Goal: Check status: Check status

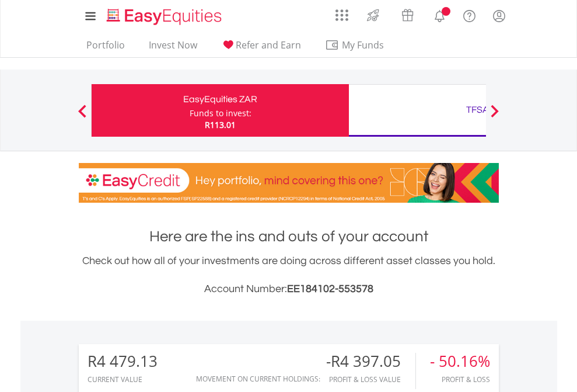
scroll to position [112, 183]
click at [190, 110] on div "Funds to invest:" at bounding box center [221, 113] width 62 height 12
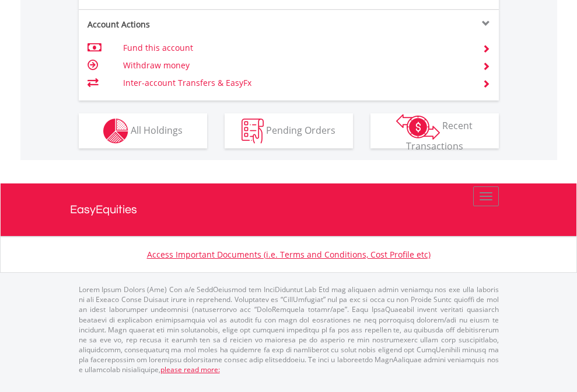
scroll to position [1142, 0]
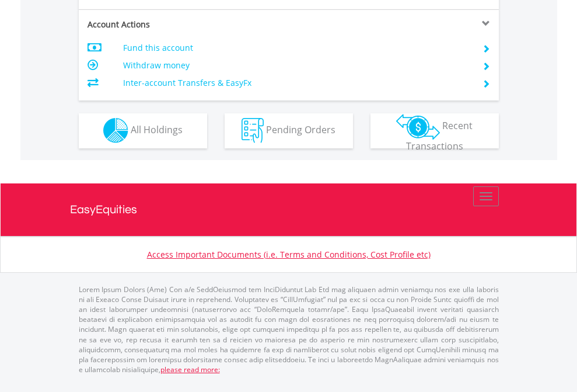
scroll to position [1092, 0]
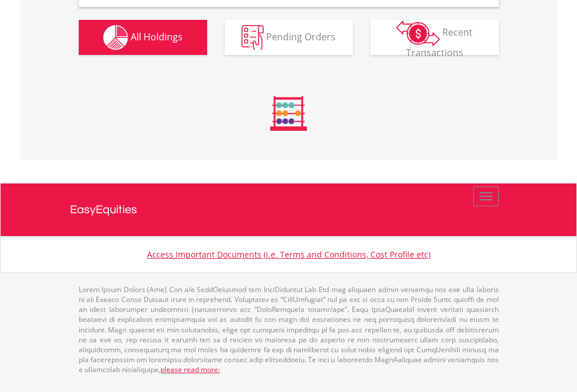
scroll to position [1128, 0]
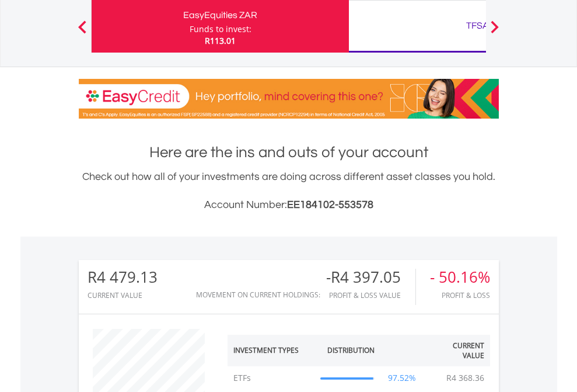
scroll to position [112, 183]
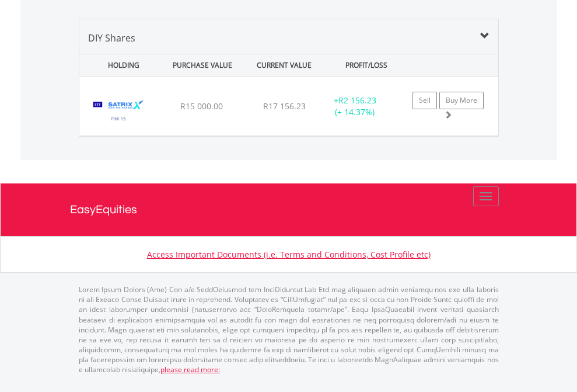
scroll to position [1128, 0]
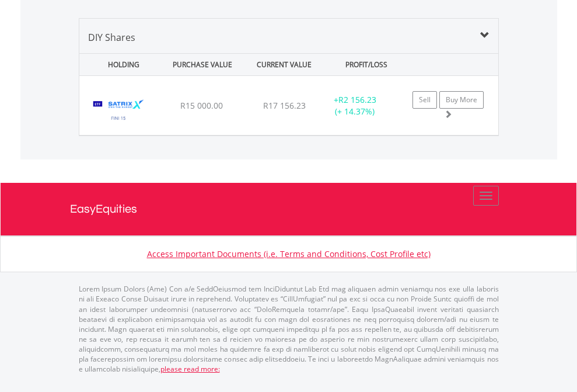
scroll to position [84, 0]
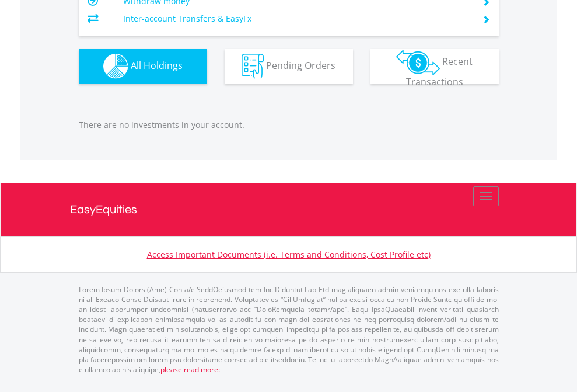
scroll to position [112, 183]
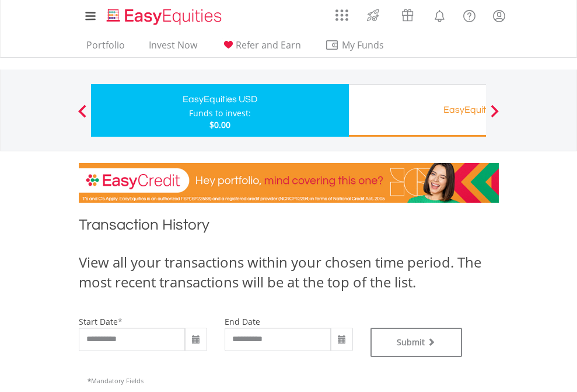
type input "**********"
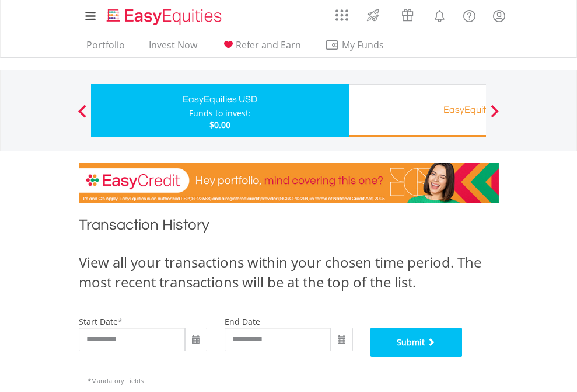
click at [463, 357] on button "Submit" at bounding box center [417, 342] width 92 height 29
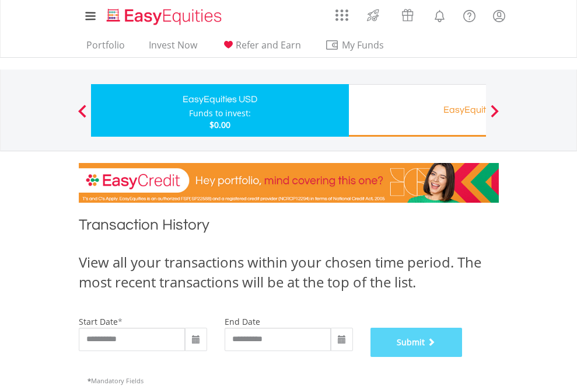
scroll to position [473, 0]
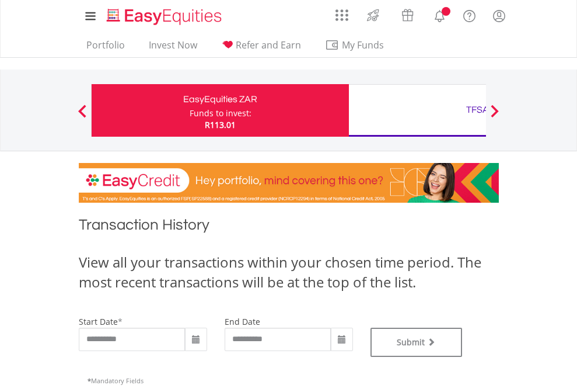
click at [417, 110] on div "TFSA" at bounding box center [477, 110] width 243 height 16
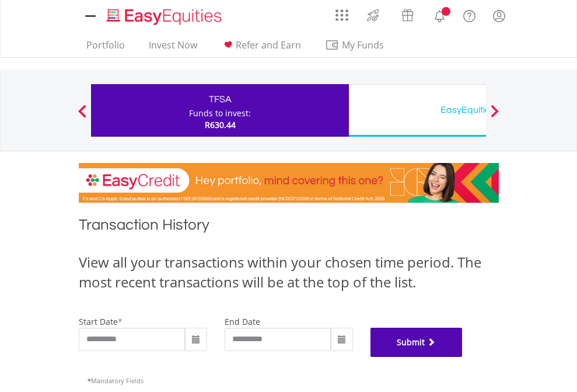
click at [463, 357] on button "Submit" at bounding box center [417, 342] width 92 height 29
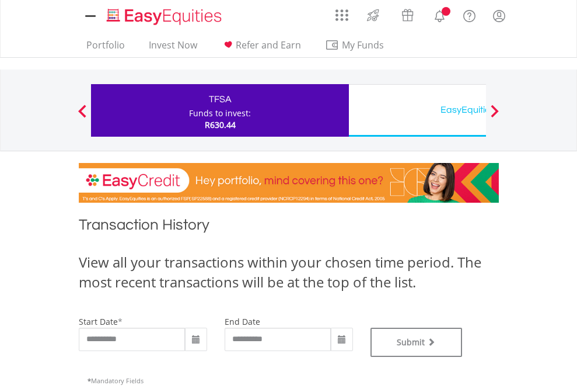
click at [417, 110] on div "EasyEquities USD" at bounding box center [477, 110] width 243 height 16
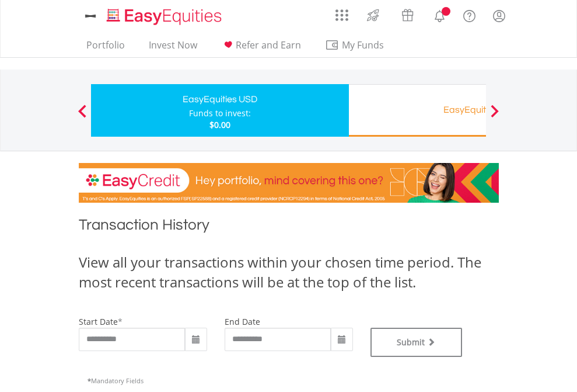
type input "**********"
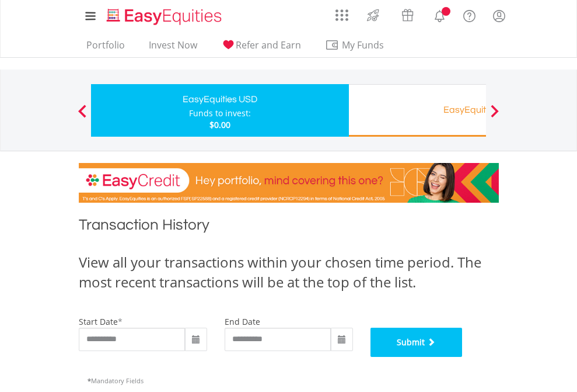
click at [463, 357] on button "Submit" at bounding box center [417, 342] width 92 height 29
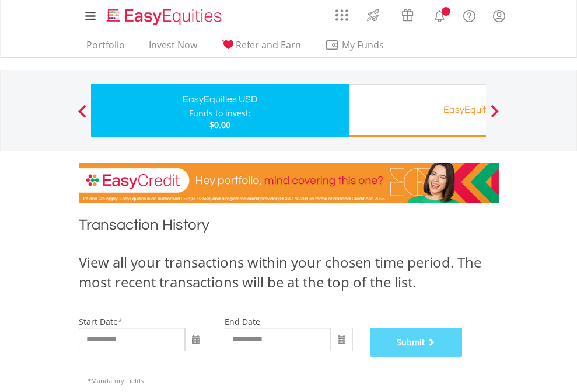
scroll to position [473, 0]
